Goal: Task Accomplishment & Management: Complete application form

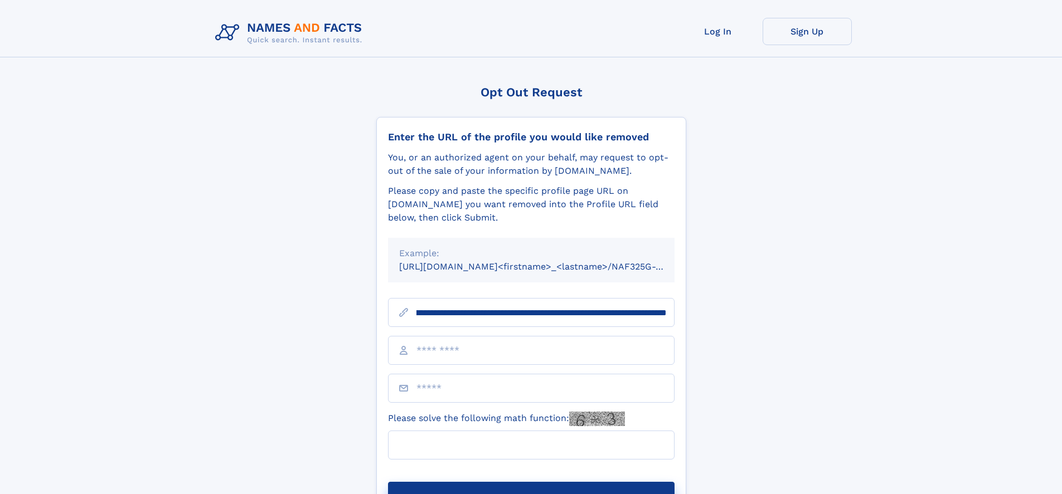
scroll to position [0, 123]
type input "**********"
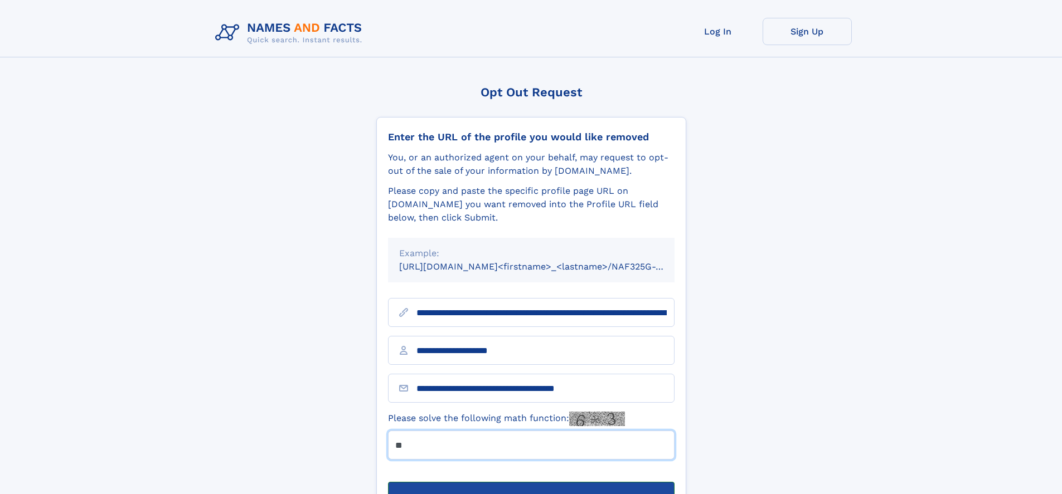
type input "**"
click at [531, 482] on button "Submit Opt Out Request" at bounding box center [531, 500] width 287 height 36
